Goal: Information Seeking & Learning: Learn about a topic

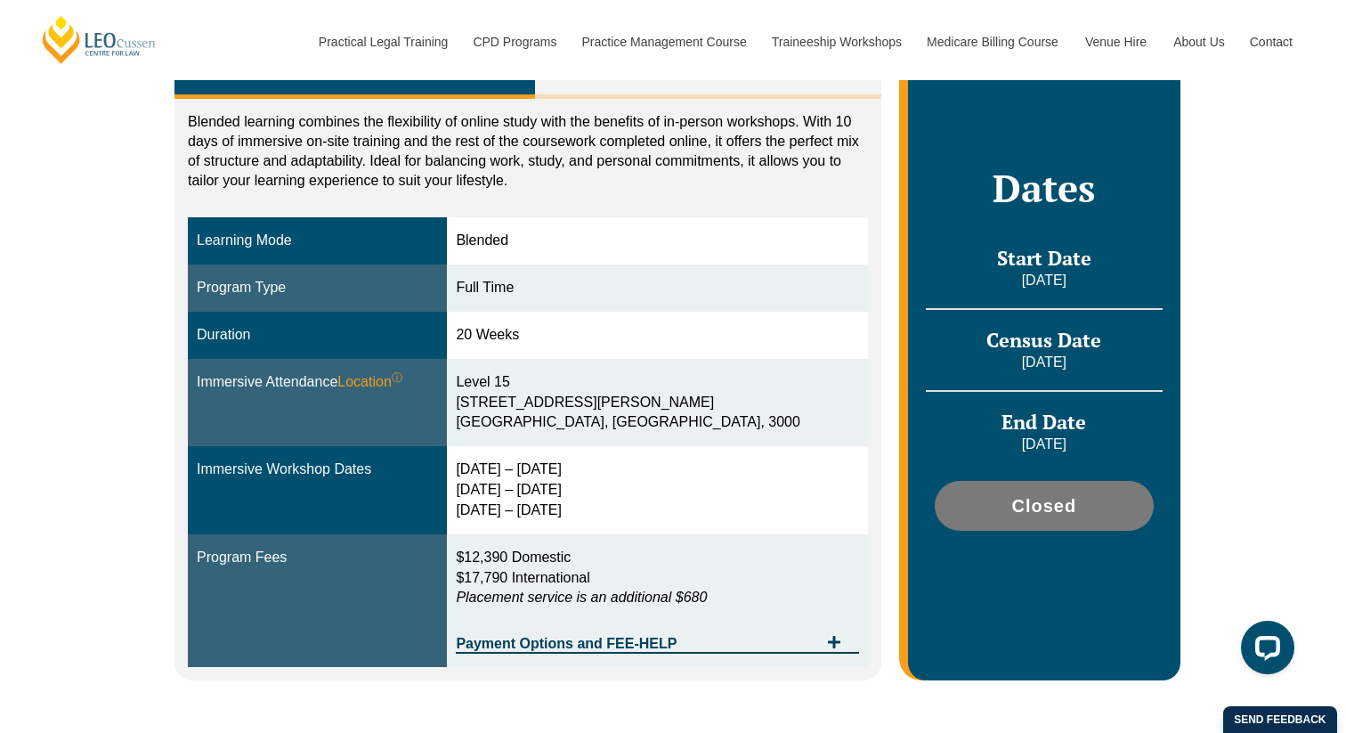
scroll to position [360, 0]
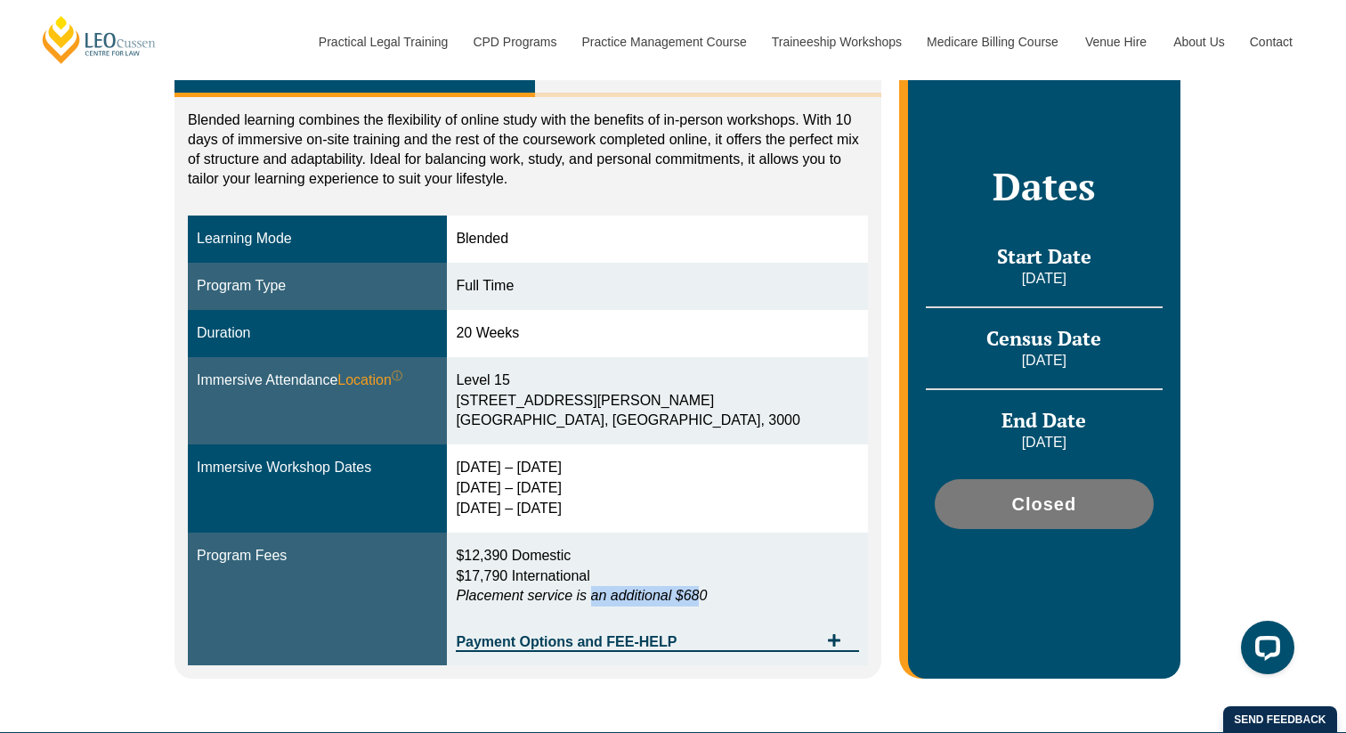
drag, startPoint x: 705, startPoint y: 592, endPoint x: 639, endPoint y: 598, distance: 66.2
click at [639, 598] on em "Placement service is an additional $680" at bounding box center [581, 595] width 251 height 15
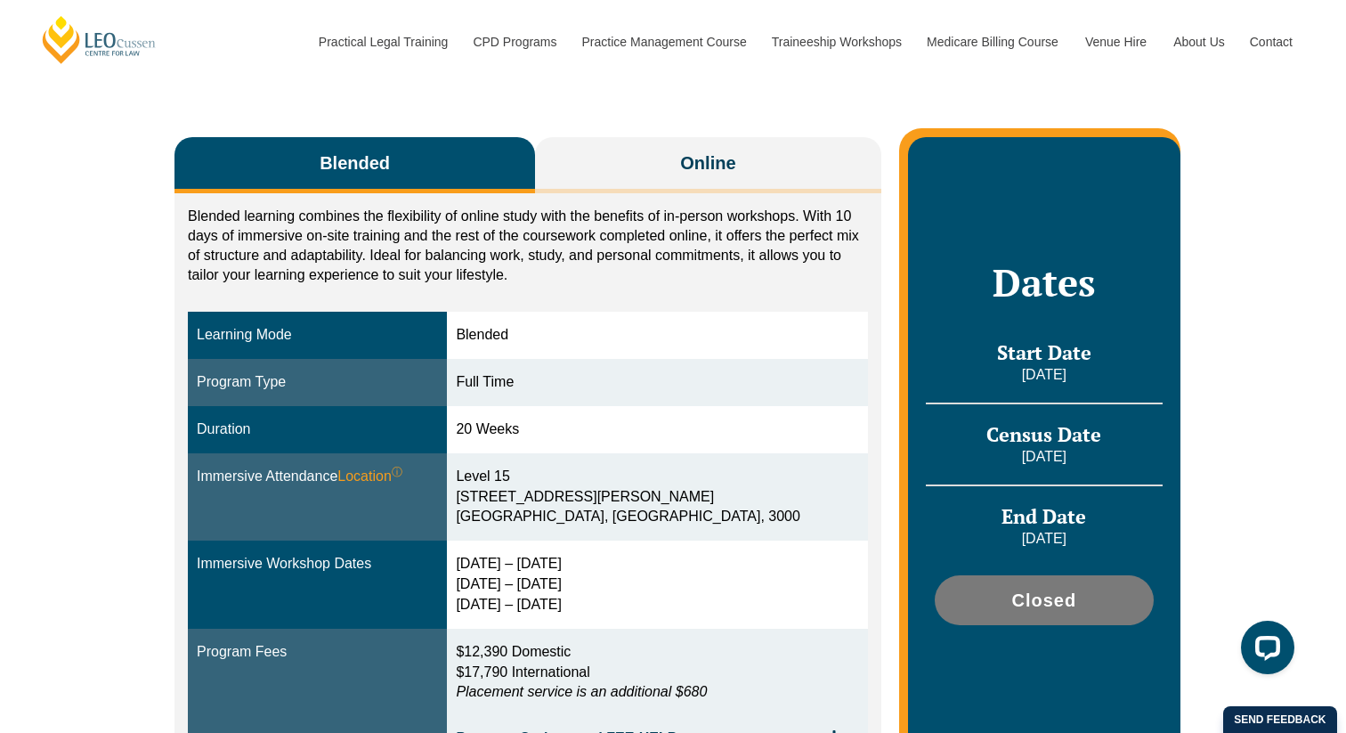
scroll to position [263, 0]
drag, startPoint x: 640, startPoint y: 600, endPoint x: 609, endPoint y: 545, distance: 63.4
click at [609, 545] on td "15 – 18 Dec 2025 10 – 12 March 2026 28 – 30 April 2026" at bounding box center [657, 585] width 420 height 88
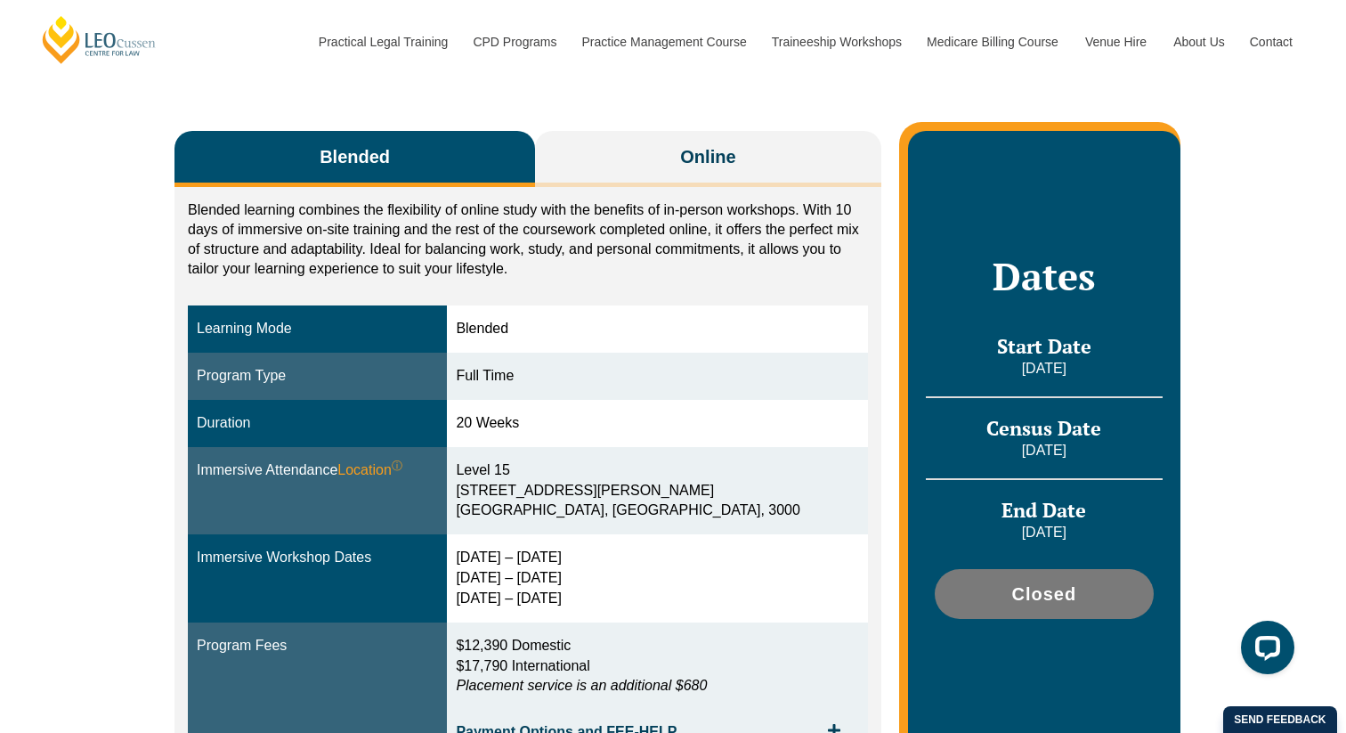
scroll to position [276, 0]
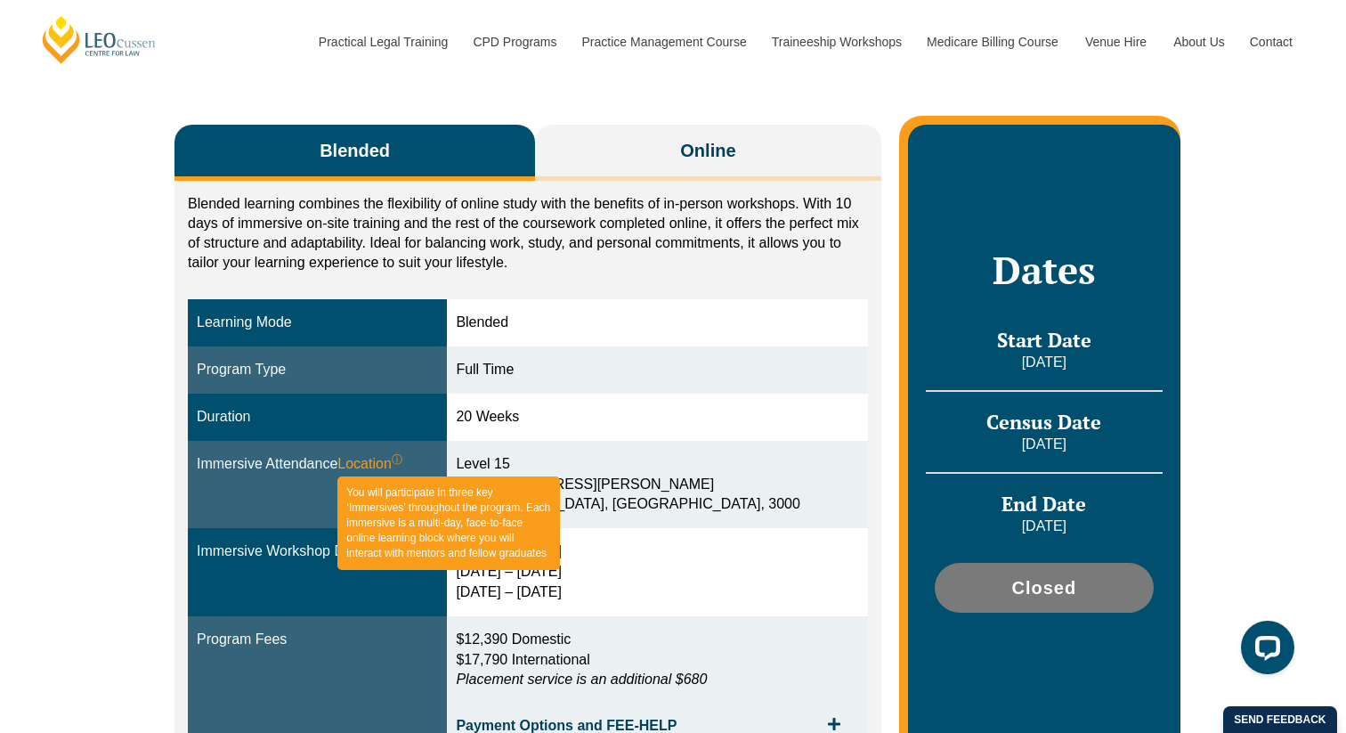
click at [365, 468] on span "Location ⓘ You will participate in three key ‘Immersives’ throughout the progra…" at bounding box center [369, 464] width 65 height 20
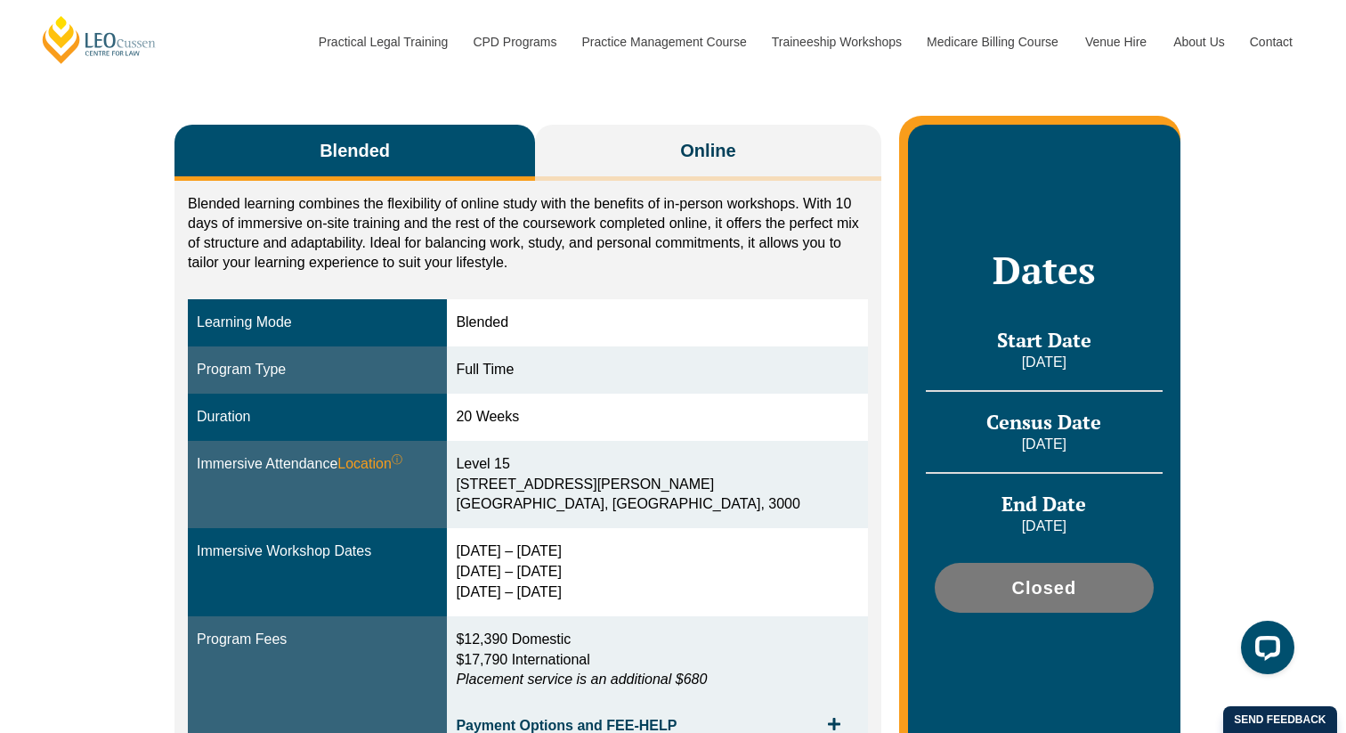
drag, startPoint x: 663, startPoint y: 599, endPoint x: 640, endPoint y: 533, distance: 70.4
click at [640, 533] on td "15 – 18 Dec 2025 10 – 12 March 2026 28 – 30 April 2026" at bounding box center [657, 572] width 420 height 88
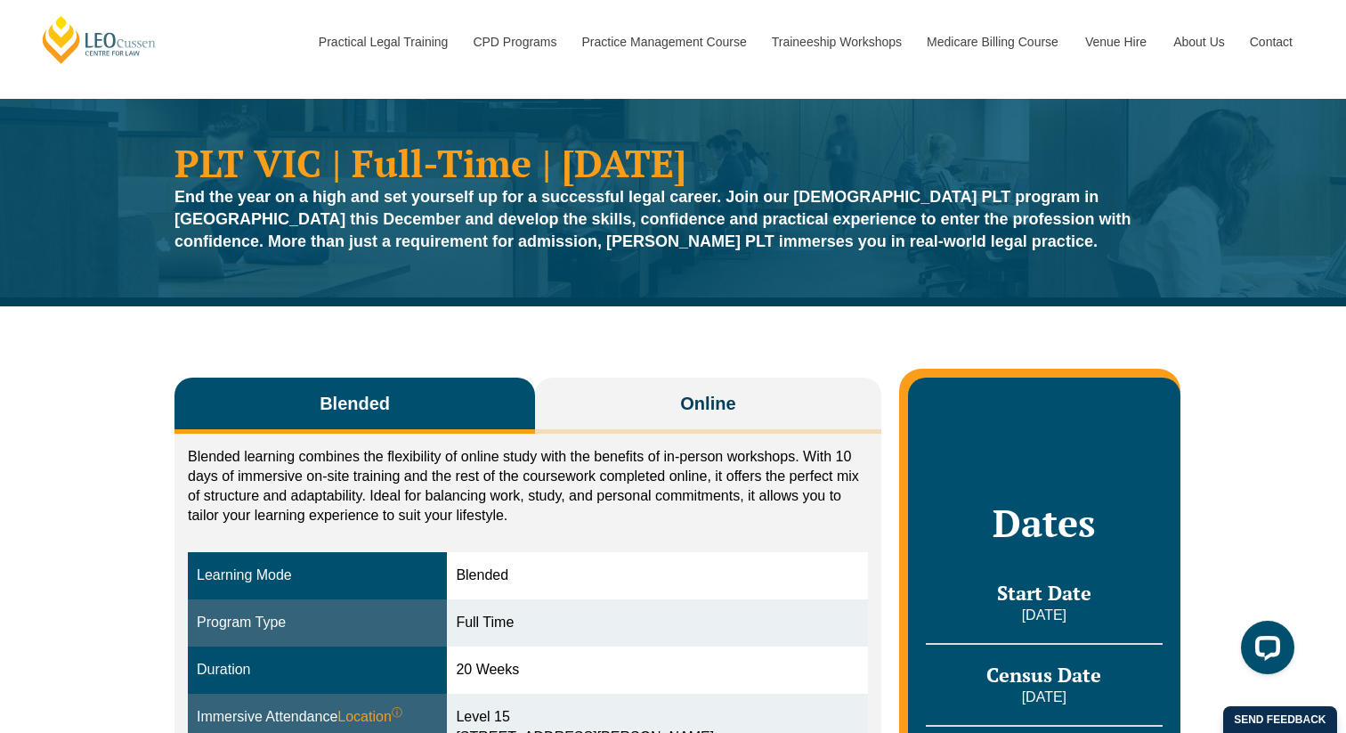
scroll to position [30, 0]
